Goal: Communication & Community: Ask a question

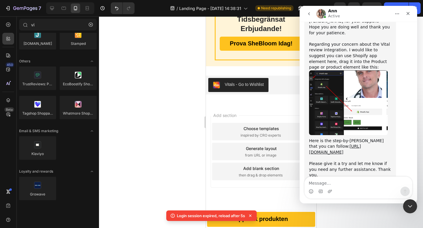
scroll to position [556, 0]
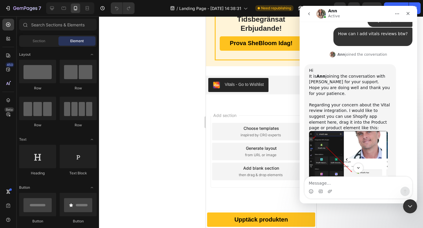
scroll to position [2275, 0]
click at [273, 86] on div "Vitals - Go to Wishlist" at bounding box center [261, 85] width 106 height 14
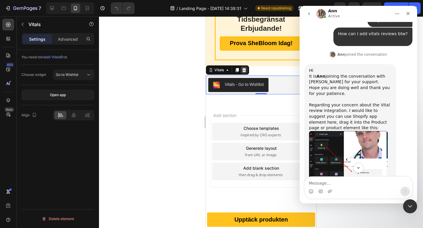
click at [245, 71] on icon at bounding box center [244, 70] width 4 height 4
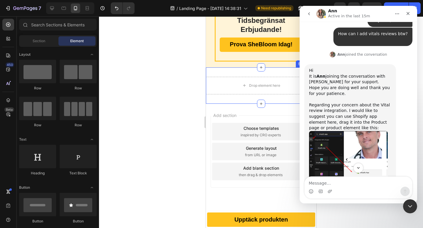
scroll to position [2274, 0]
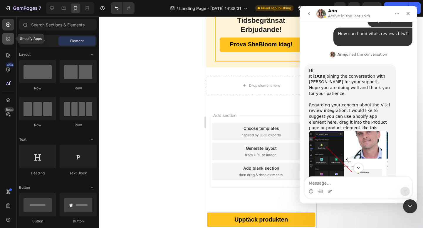
click at [9, 36] on icon at bounding box center [8, 39] width 6 height 6
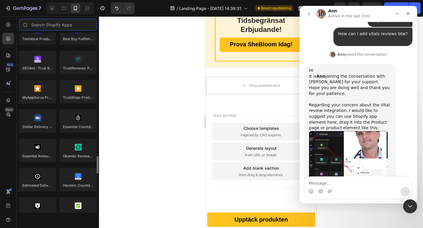
scroll to position [1675, 0]
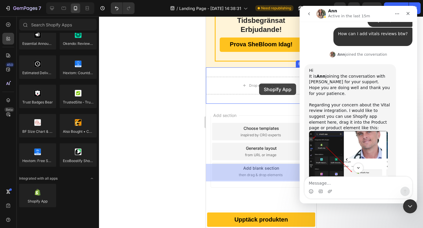
drag, startPoint x: 254, startPoint y: 217, endPoint x: 259, endPoint y: 84, distance: 133.6
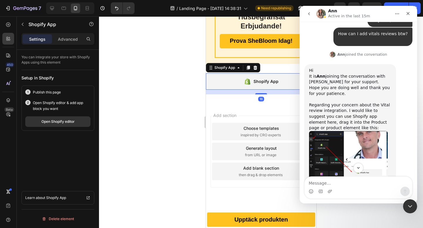
scroll to position [2275, 0]
click at [259, 85] on div "Shopify App" at bounding box center [265, 81] width 25 height 7
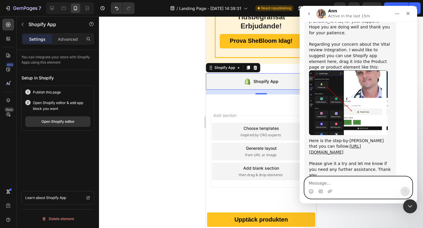
click at [328, 186] on textarea "Message…" at bounding box center [357, 182] width 107 height 10
type textarea "H"
click at [339, 185] on textarea "Message…" at bounding box center [357, 182] width 107 height 10
type textarea "H"
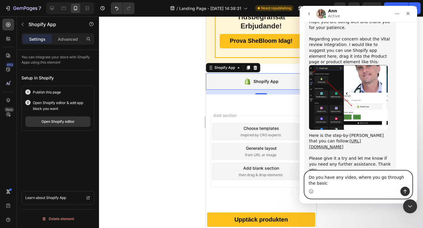
scroll to position [603, 0]
type textarea "Do you have any video, where you go through the basic things?"
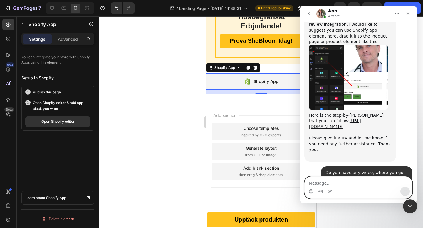
scroll to position [643, 0]
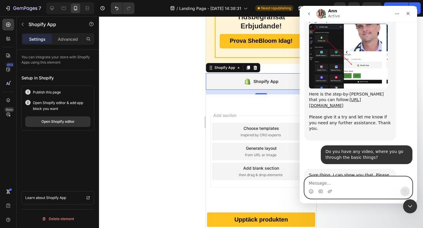
click at [346, 183] on textarea "Message…" at bounding box center [357, 182] width 107 height 10
type textarea "I"
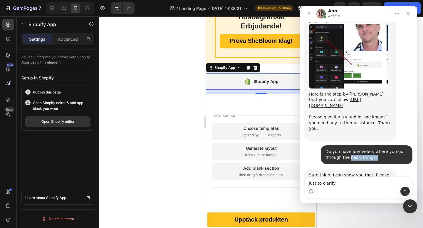
drag, startPoint x: 372, startPoint y: 135, endPoint x: 350, endPoint y: 132, distance: 22.8
click at [349, 149] on div "Do you have any video, where you go through the basic things?" at bounding box center [366, 154] width 82 height 11
copy div "basic things?"
click at [338, 183] on textarea "Just to clarify" at bounding box center [357, 182] width 107 height 10
paste textarea "basic things?"
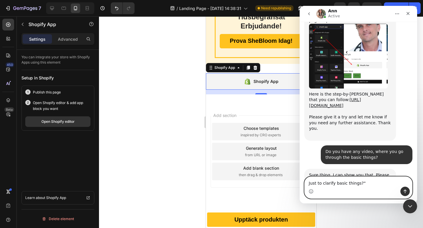
click at [336, 184] on textarea "Just to clarify basic things?"" at bounding box center [357, 182] width 107 height 10
click at [362, 183] on textarea "Just to clarify "basic things?"" at bounding box center [357, 182] width 107 height 10
click at [370, 189] on div "Intercom messenger" at bounding box center [357, 191] width 107 height 9
click at [362, 179] on textarea "Just to clarify "basic things"" at bounding box center [357, 182] width 107 height 10
click at [367, 184] on textarea "Just to clarify "basic things"" at bounding box center [357, 182] width 107 height 10
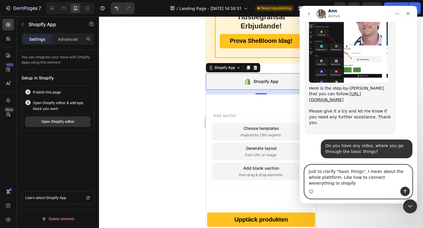
scroll to position [655, 0]
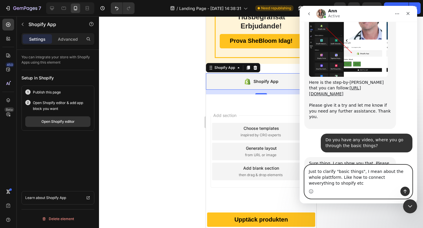
click at [371, 179] on textarea "Just to clarify "basic things", I mean about the whole plattform. Like how to c…" at bounding box center [357, 176] width 107 height 22
type textarea "Just to clarify "basic things", I mean about the whole plattform. Like how to c…"
click at [345, 180] on textarea "Just to clarify "basic things", I mean about the whole plattform. Like how to c…" at bounding box center [357, 176] width 107 height 22
click at [329, 186] on textarea "Just to clarify "basic things", I mean about the whole plattform. Like how to c…" at bounding box center [357, 176] width 107 height 22
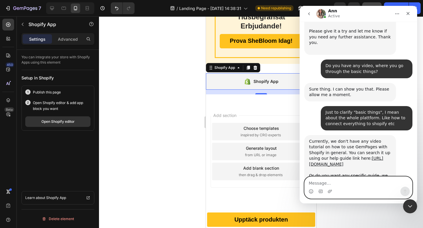
scroll to position [730, 0]
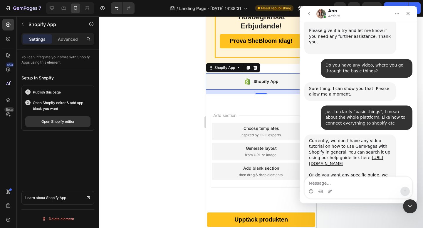
click at [349, 144] on div "Currently, we don't have any video tutorial on how to use GemPages with Shopify…" at bounding box center [350, 161] width 82 height 46
click at [348, 156] on link "[URL][DOMAIN_NAME]" at bounding box center [346, 161] width 74 height 11
click at [242, 87] on div "Shopify App" at bounding box center [260, 81] width 110 height 16
click at [68, 126] on button "Open Shopify editor" at bounding box center [57, 122] width 65 height 11
click at [323, 185] on textarea "Message…" at bounding box center [357, 182] width 107 height 10
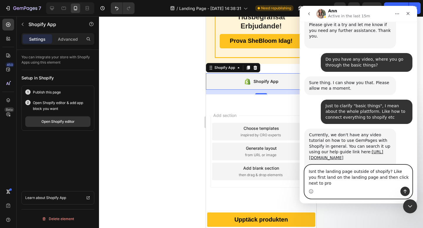
scroll to position [742, 0]
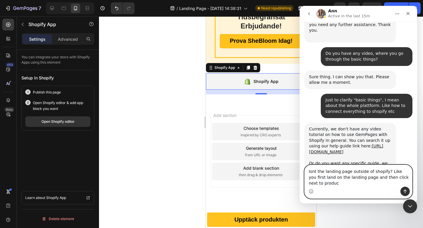
click at [403, 179] on textarea "Isnt the landing page outside of shopify? Like you first land on the landing pa…" at bounding box center [357, 176] width 107 height 22
click at [408, 176] on textarea "Isnt the landing page outside of shopify? Like you first land on the landing pa…" at bounding box center [357, 176] width 107 height 22
click at [335, 185] on textarea "Isnt the landing page outside of shopify? Like you first land on the landing pa…" at bounding box center [357, 176] width 107 height 22
type textarea "Isnt the landing page outside of shopify? Like you first land on the landing pa…"
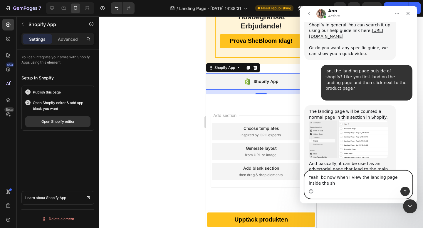
scroll to position [863, 0]
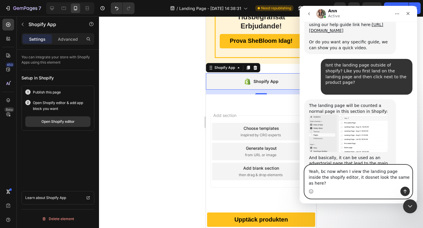
type textarea "Yeah, bc now when I view the landing page inside the shopify editor, it dosnet …"
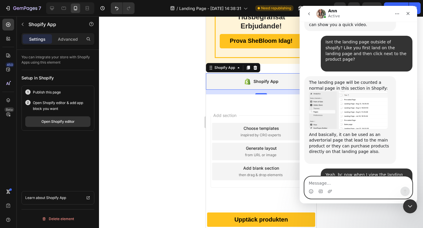
scroll to position [915, 0]
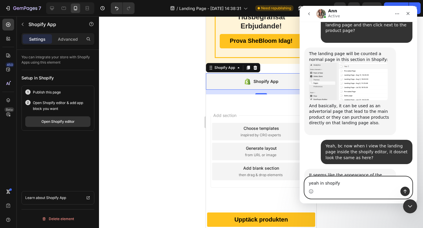
type textarea "yeah in shopify"
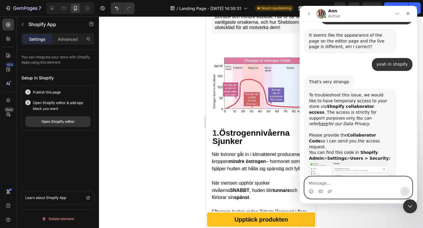
scroll to position [126, 0]
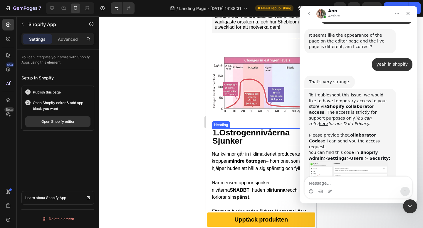
click at [240, 136] on strong "Östrogennivåerna Sjunker" at bounding box center [250, 136] width 77 height 17
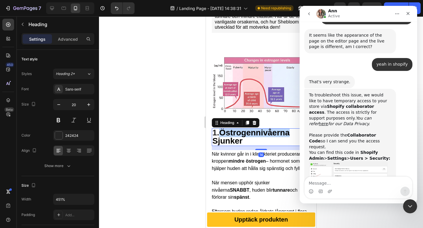
click at [248, 134] on strong "Östrogennivåerna Sjunker" at bounding box center [250, 136] width 77 height 17
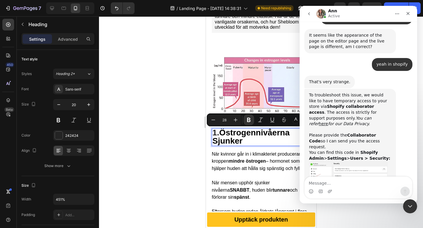
click at [253, 141] on p "1. Östrogennivåerna Sjunker" at bounding box center [260, 137] width 97 height 16
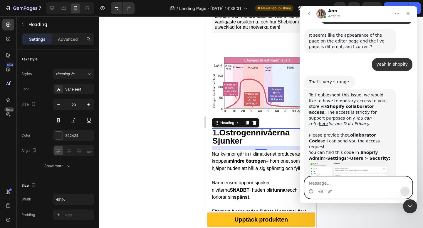
click at [334, 186] on textarea "Message…" at bounding box center [357, 182] width 107 height 10
type textarea "Nevermind, the app was not activated :)"
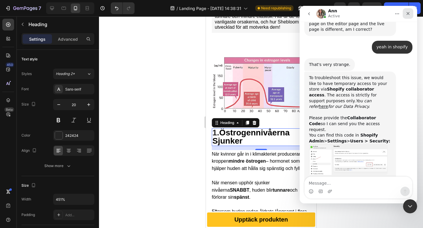
click at [409, 13] on icon "Close" at bounding box center [407, 13] width 5 height 5
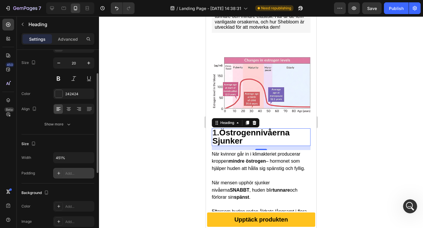
scroll to position [41, 0]
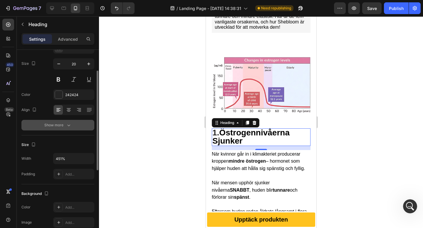
click at [60, 125] on div "Show more" at bounding box center [57, 125] width 27 height 6
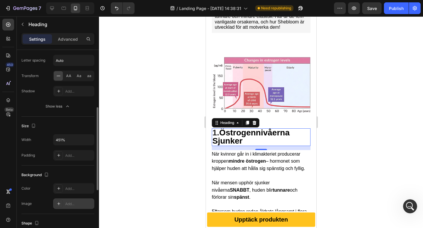
scroll to position [137, 0]
click at [65, 162] on div "Size Width 451% Padding Add..." at bounding box center [57, 141] width 73 height 49
click at [65, 158] on div "Add..." at bounding box center [73, 156] width 41 height 11
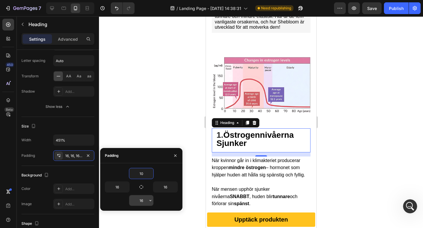
type input "10"
click at [139, 203] on input "16" at bounding box center [141, 200] width 24 height 11
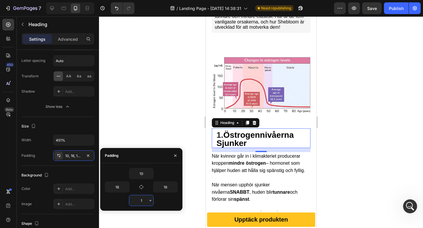
type input "10"
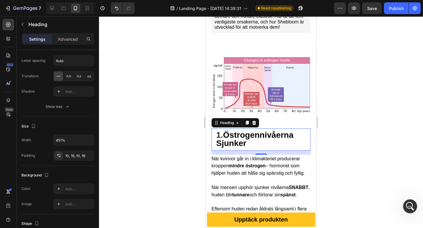
click at [353, 128] on div at bounding box center [261, 122] width 324 height 212
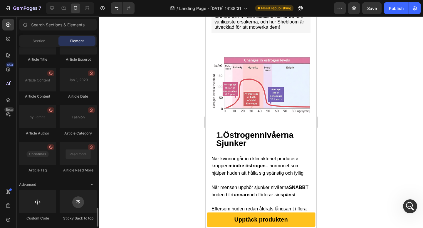
scroll to position [1560, 0]
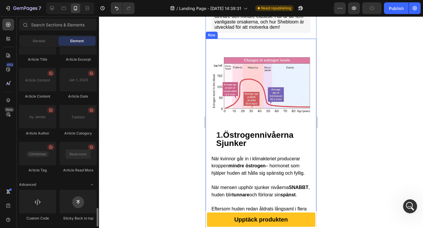
click at [256, 138] on strong "Östrogennivåerna Sjunker" at bounding box center [254, 139] width 77 height 17
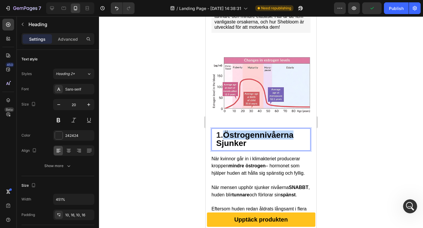
click at [232, 135] on strong "Östrogennivåerna Sjunker" at bounding box center [254, 139] width 77 height 17
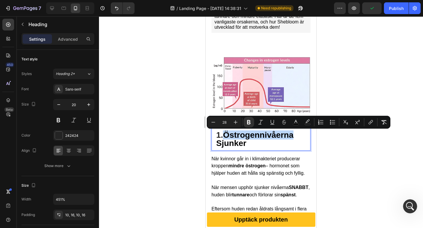
click at [226, 132] on strong "Östrogennivåerna Sjunker" at bounding box center [254, 139] width 77 height 17
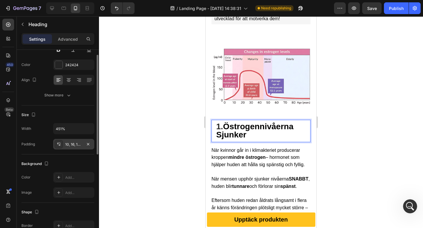
scroll to position [85, 0]
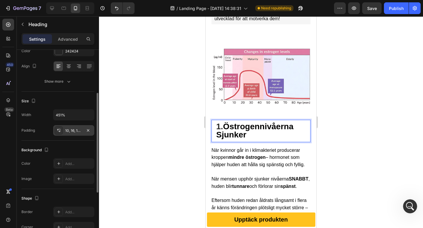
click at [74, 131] on div "10, 16, 10, 16" at bounding box center [73, 130] width 17 height 5
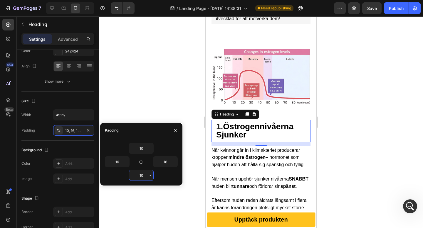
click at [140, 175] on input "10" at bounding box center [141, 175] width 24 height 11
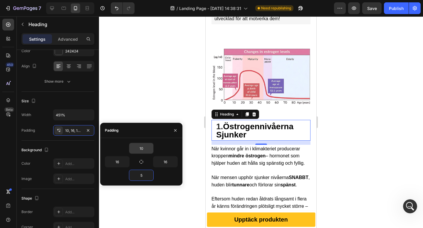
type input "5"
click at [140, 146] on input "10" at bounding box center [141, 148] width 24 height 11
click at [139, 146] on input "10" at bounding box center [141, 148] width 24 height 11
type input "5"
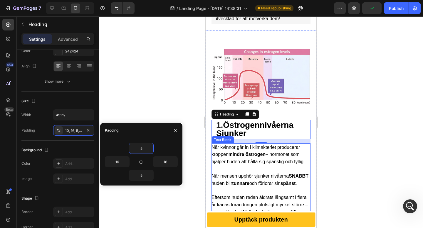
click at [266, 158] on span "När kvinnor går in i klimakteriet producerar kroppen mindre östrogen – hormonet…" at bounding box center [257, 155] width 93 height 20
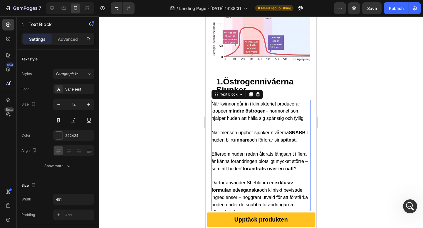
scroll to position [117, 0]
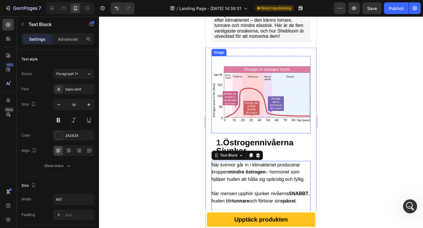
click at [256, 129] on img at bounding box center [261, 94] width 98 height 77
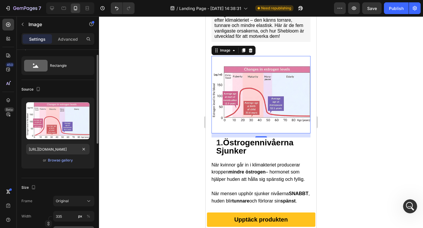
scroll to position [0, 0]
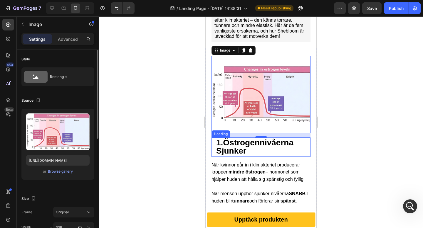
click at [254, 146] on strong "Östrogennivåerna Sjunker" at bounding box center [254, 146] width 77 height 17
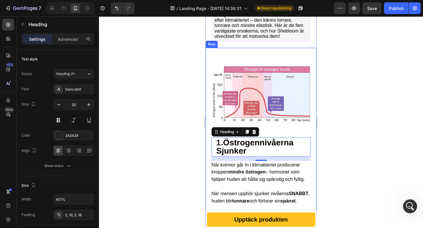
click at [348, 129] on div at bounding box center [261, 122] width 324 height 212
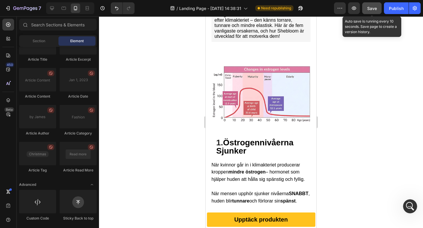
click at [372, 9] on span "Save" at bounding box center [372, 8] width 10 height 5
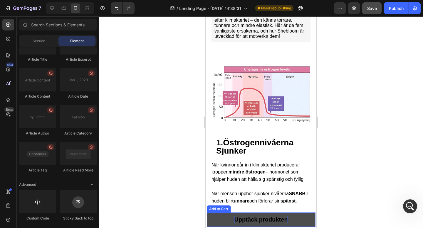
click at [269, 221] on span "Upptäck produkten" at bounding box center [260, 219] width 53 height 7
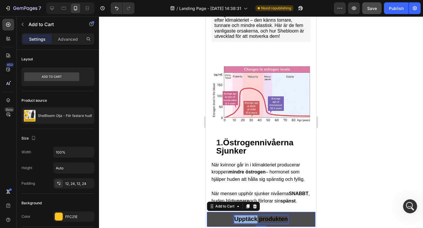
click at [248, 219] on span "Upptäck produkten" at bounding box center [260, 219] width 53 height 6
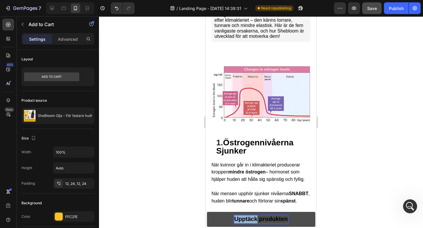
click at [248, 219] on span "Upptäck produkten" at bounding box center [260, 219] width 53 height 6
click at [54, 11] on div at bounding box center [51, 8] width 9 height 9
type input "16"
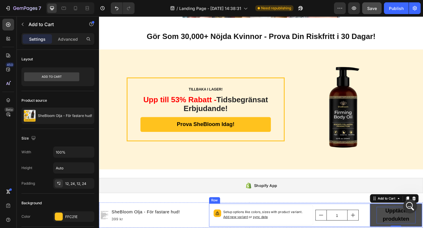
scroll to position [1486, 0]
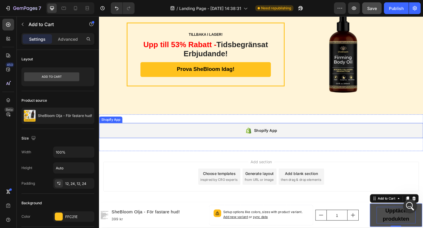
click at [269, 140] on div "Shopify App" at bounding box center [279, 140] width 25 height 7
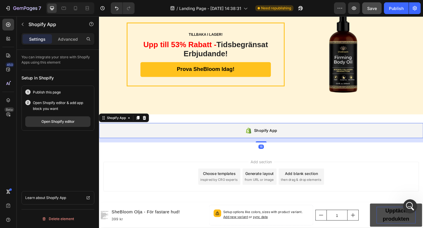
click at [269, 139] on div "Shopify App" at bounding box center [279, 140] width 25 height 7
click at [63, 121] on div "Open Shopify editor" at bounding box center [57, 121] width 33 height 5
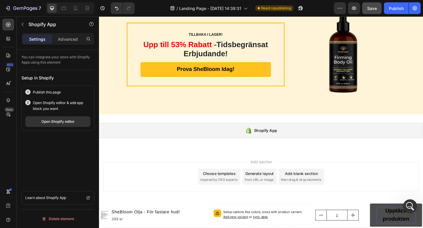
drag, startPoint x: 494, startPoint y: 25, endPoint x: 308, endPoint y: 188, distance: 247.3
click at [76, 9] on icon at bounding box center [75, 8] width 6 height 6
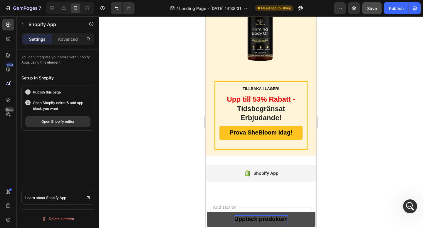
scroll to position [1776, 0]
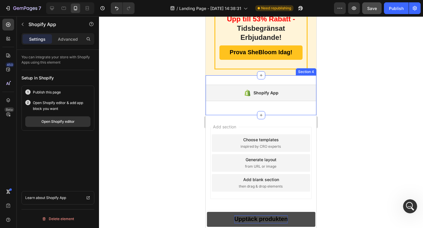
click at [272, 90] on div "Shopify App" at bounding box center [265, 93] width 25 height 7
click at [246, 90] on icon at bounding box center [247, 93] width 6 height 6
click at [244, 90] on icon at bounding box center [247, 93] width 7 height 7
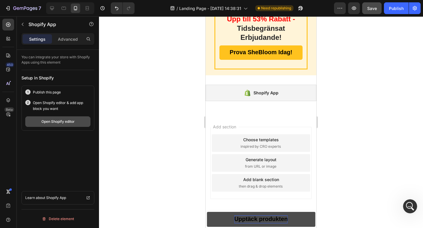
click at [61, 121] on div "Open Shopify editor" at bounding box center [57, 121] width 33 height 5
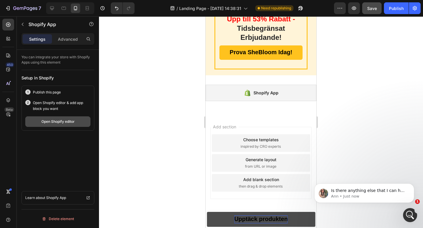
scroll to position [1120, 0]
click at [327, 196] on img "message notification from Ann, Just now. Is there anything else that I can help…" at bounding box center [322, 193] width 9 height 9
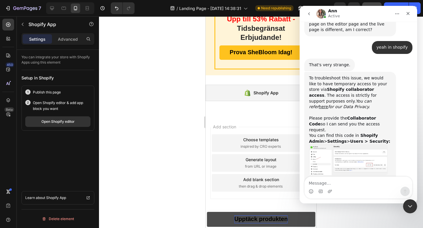
scroll to position [1130, 0]
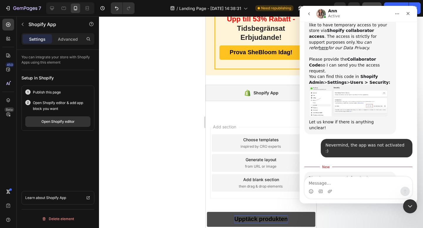
click at [323, 181] on textarea "Message…" at bounding box center [357, 182] width 107 height 10
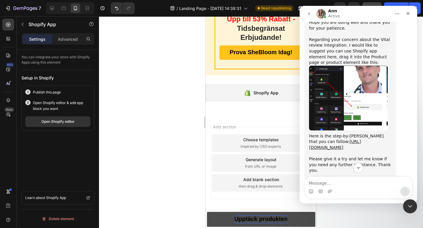
scroll to position [604, 0]
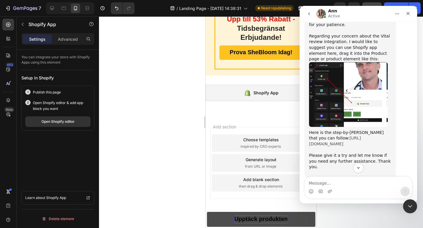
click at [331, 136] on link "[URL][DOMAIN_NAME]" at bounding box center [335, 141] width 52 height 11
drag, startPoint x: 237, startPoint y: 132, endPoint x: 218, endPoint y: 6, distance: 127.6
click at [257, 90] on div "Shopify App" at bounding box center [265, 93] width 25 height 7
click at [235, 193] on div "Add section Choose templates inspired by CRO experts Generate layout from URL o…" at bounding box center [260, 171] width 111 height 112
click at [229, 85] on div "Shopify App" at bounding box center [260, 93] width 111 height 16
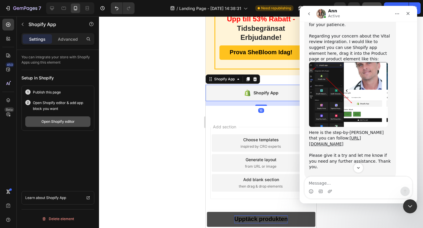
click at [71, 121] on div "Open Shopify editor" at bounding box center [57, 121] width 33 height 5
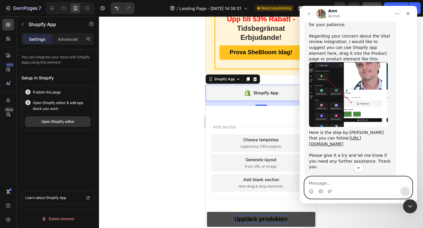
click at [323, 181] on textarea "Message…" at bounding box center [357, 182] width 107 height 10
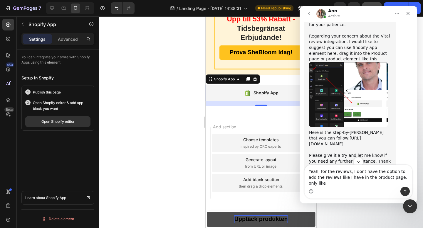
click at [176, 60] on div at bounding box center [261, 122] width 324 height 212
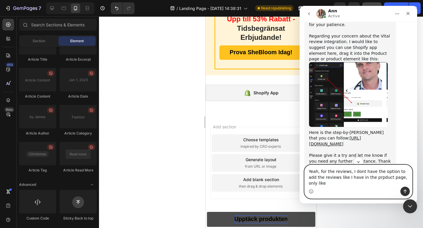
click at [407, 183] on textarea "Yeah, for the reviews, I dont have the option to add the reviews like I have in…" at bounding box center [357, 176] width 107 height 22
click at [367, 179] on textarea "Yeah, for the reviews, I dont have the option to add the reviews like I have in…" at bounding box center [357, 176] width 107 height 22
type textarea "Yeah, for the reviews, I dont have the option to add the reviews like I have in…"
click at [404, 193] on icon "Send a message…" at bounding box center [404, 191] width 5 height 5
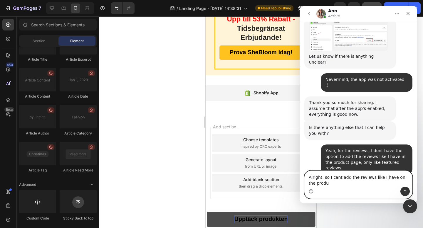
scroll to position [1208, 0]
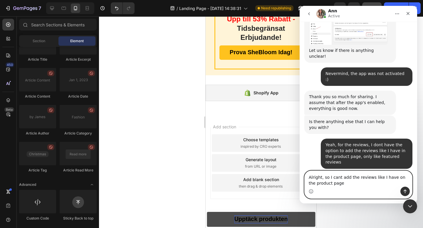
type textarea "Alright, so I cant add the reviews like I have on the product page?"
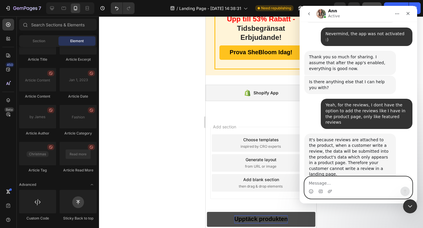
scroll to position [1248, 0]
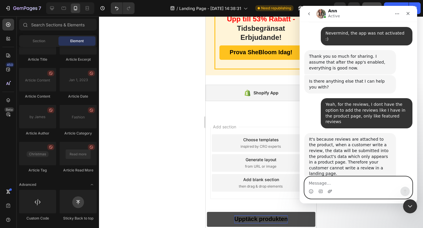
click at [330, 190] on icon "Upload attachment" at bounding box center [329, 191] width 5 height 5
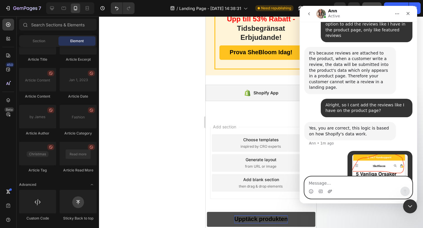
scroll to position [1339, 0]
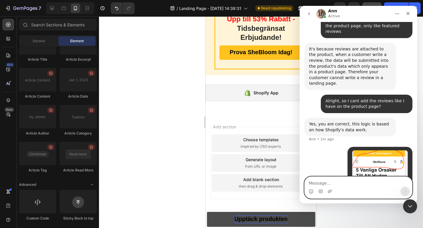
click at [320, 181] on textarea "Message…" at bounding box center [357, 182] width 107 height 10
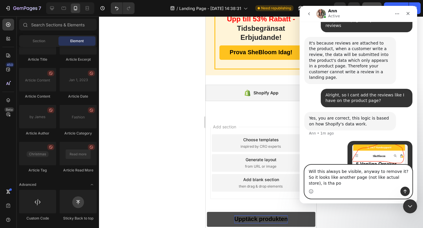
scroll to position [1350, 0]
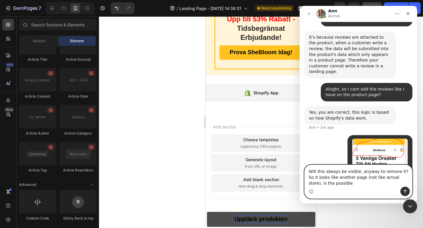
type textarea "Will this always be visible, anyway to remove it? So it looks like another page…"
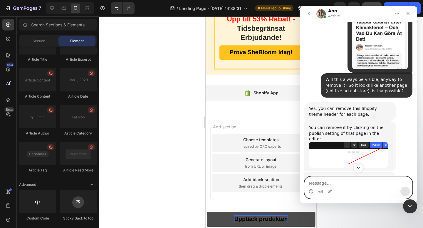
scroll to position [1513, 0]
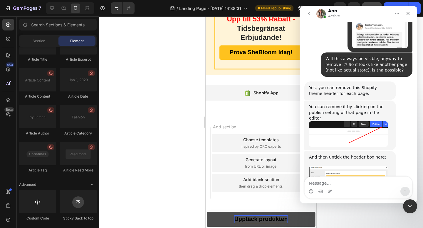
click at [355, 166] on img "Ann says…" at bounding box center [348, 190] width 79 height 48
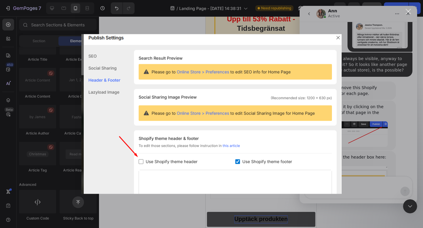
click at [337, 39] on img "Close" at bounding box center [211, 114] width 260 height 160
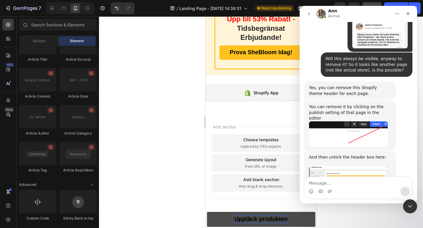
click at [355, 166] on img "Ann says…" at bounding box center [348, 190] width 79 height 48
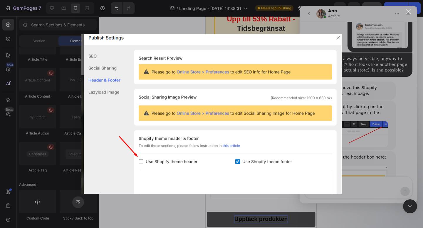
click at [367, 123] on div "Intercom messenger" at bounding box center [211, 114] width 423 height 228
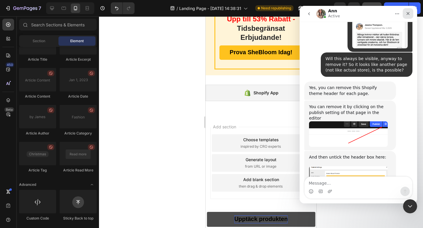
click at [412, 16] on div "Close" at bounding box center [407, 13] width 11 height 11
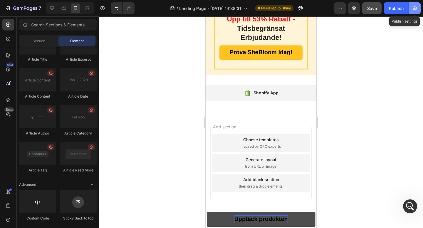
click at [416, 7] on icon "button" at bounding box center [414, 8] width 4 height 4
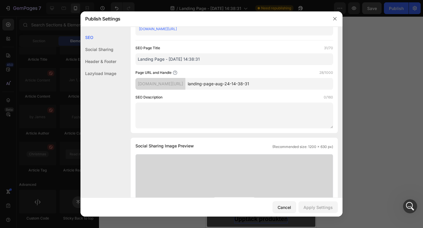
scroll to position [29, 0]
click at [234, 88] on input "landing-page-aug-24-14-38-31" at bounding box center [259, 83] width 148 height 12
click at [234, 87] on input "landing-page-aug-24-14-38-31" at bounding box center [259, 83] width 148 height 12
click at [235, 86] on input "landing-page-aug-24-14-38-31" at bounding box center [259, 83] width 148 height 12
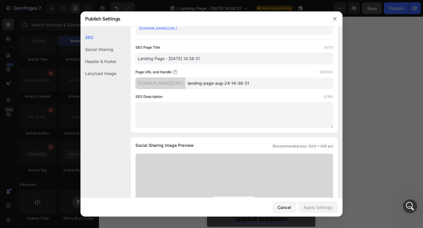
click at [235, 86] on input "landing-page-aug-24-14-38-31" at bounding box center [259, 83] width 148 height 12
click at [337, 20] on button "button" at bounding box center [334, 18] width 9 height 9
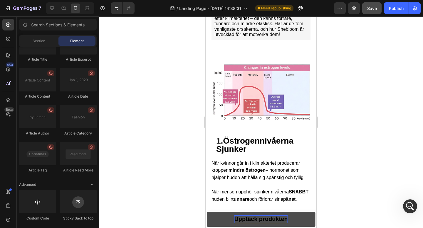
scroll to position [0, 0]
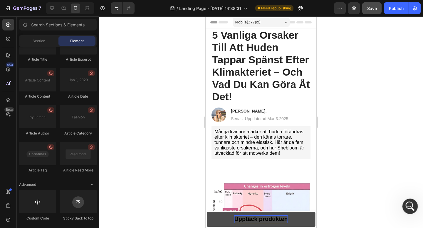
click at [409, 206] on icon "Open Intercom Messenger" at bounding box center [409, 205] width 4 height 5
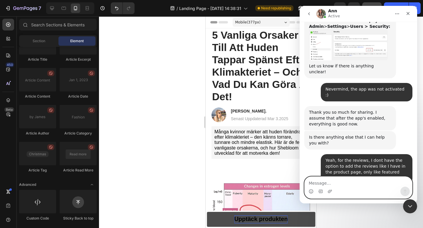
scroll to position [1508, 0]
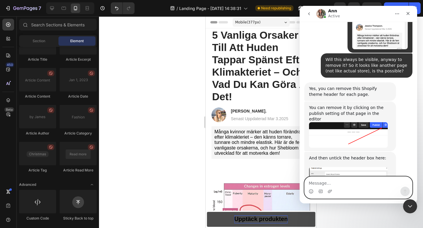
click at [334, 180] on textarea "Message…" at bounding box center [357, 182] width 107 height 10
paste textarea "[URL][DOMAIN_NAME]"
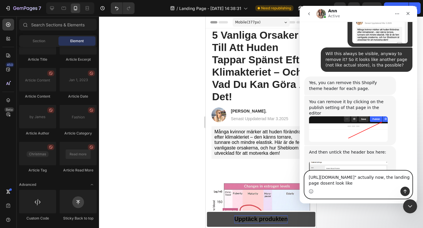
scroll to position [1519, 0]
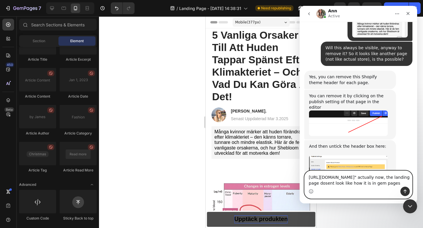
type textarea "[URL][DOMAIN_NAME]" actually now, the landing page dosent look like how it is i…"
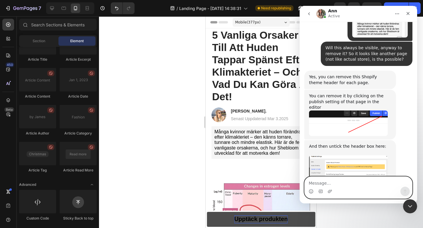
scroll to position [1542, 0]
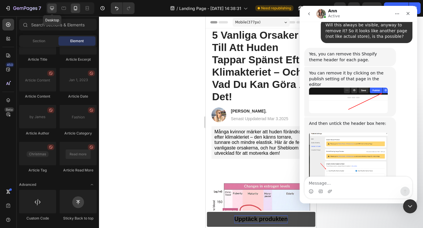
click at [53, 8] on icon at bounding box center [52, 8] width 4 height 4
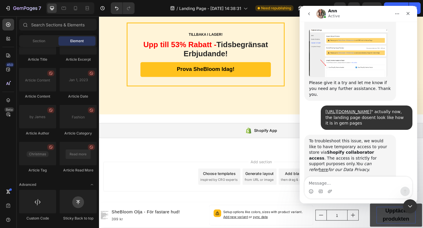
scroll to position [1651, 0]
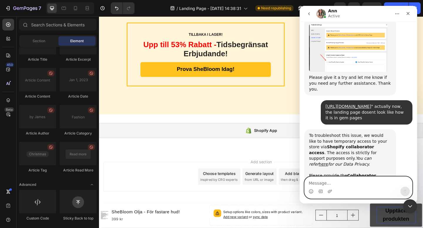
click at [311, 185] on textarea "Message…" at bounding box center [357, 182] width 107 height 10
paste textarea "2441"
type textarea "2441"
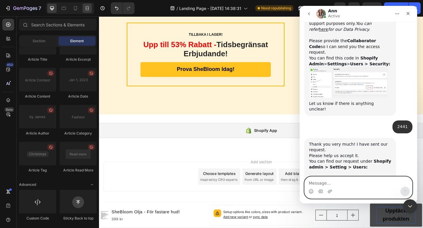
scroll to position [1786, 0]
click at [328, 179] on textarea "Message…" at bounding box center [357, 182] width 107 height 10
type textarea "done"
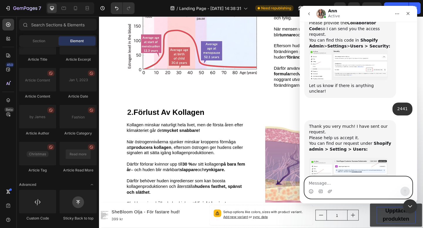
scroll to position [0, 0]
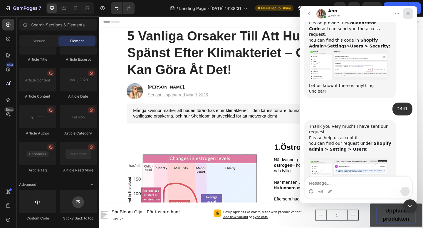
drag, startPoint x: 407, startPoint y: 16, endPoint x: 706, endPoint y: 22, distance: 299.1
click at [407, 16] on div "Close" at bounding box center [407, 13] width 11 height 11
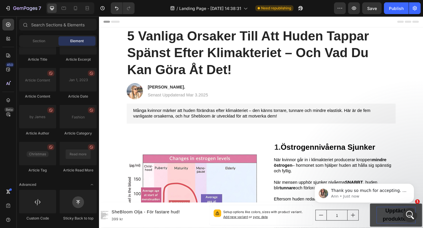
scroll to position [1827, 0]
click at [364, 193] on p "Thank you so much for accepting. I will check it now." at bounding box center [369, 191] width 76 height 6
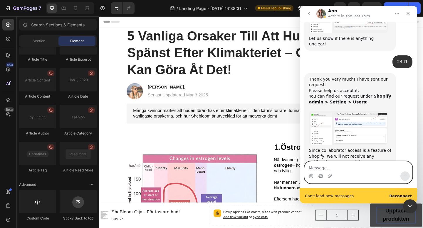
scroll to position [1852, 0]
